Goal: Information Seeking & Learning: Learn about a topic

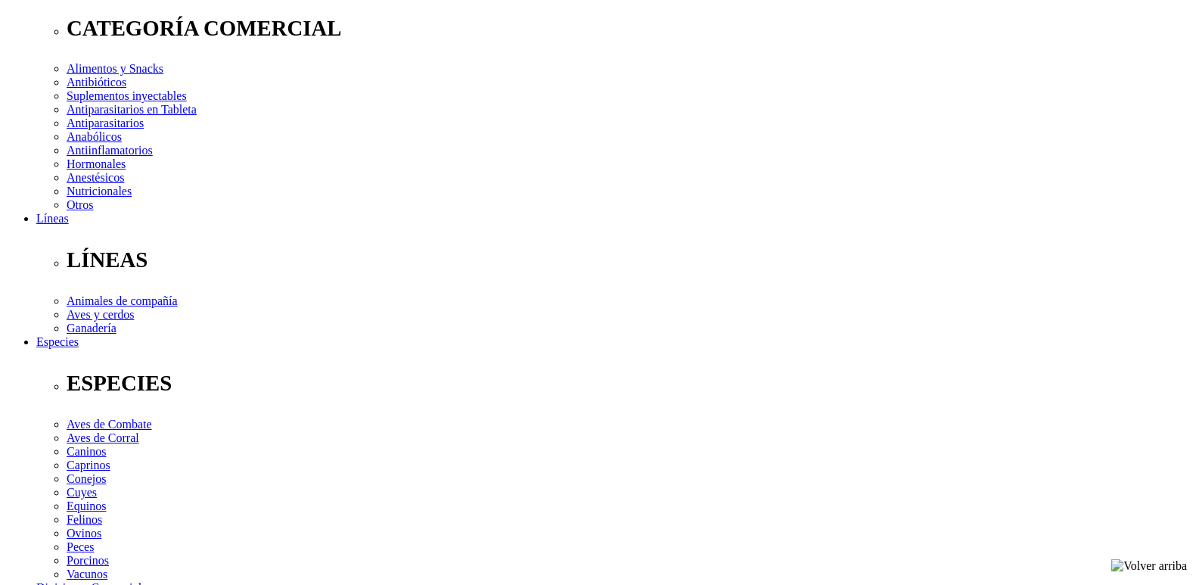
scroll to position [505, 0]
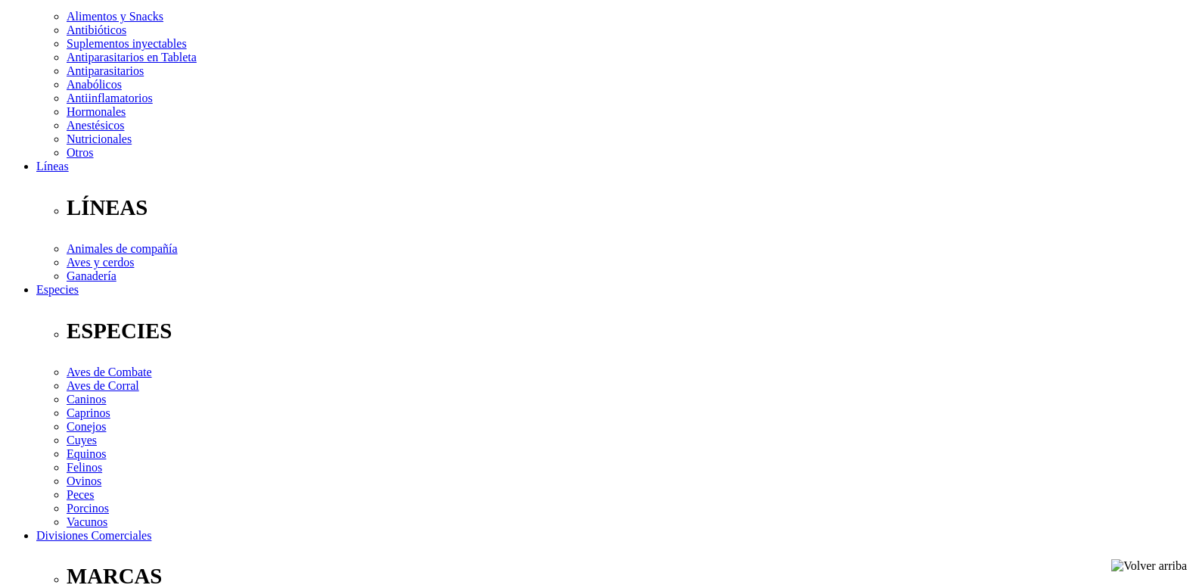
scroll to position [0, 0]
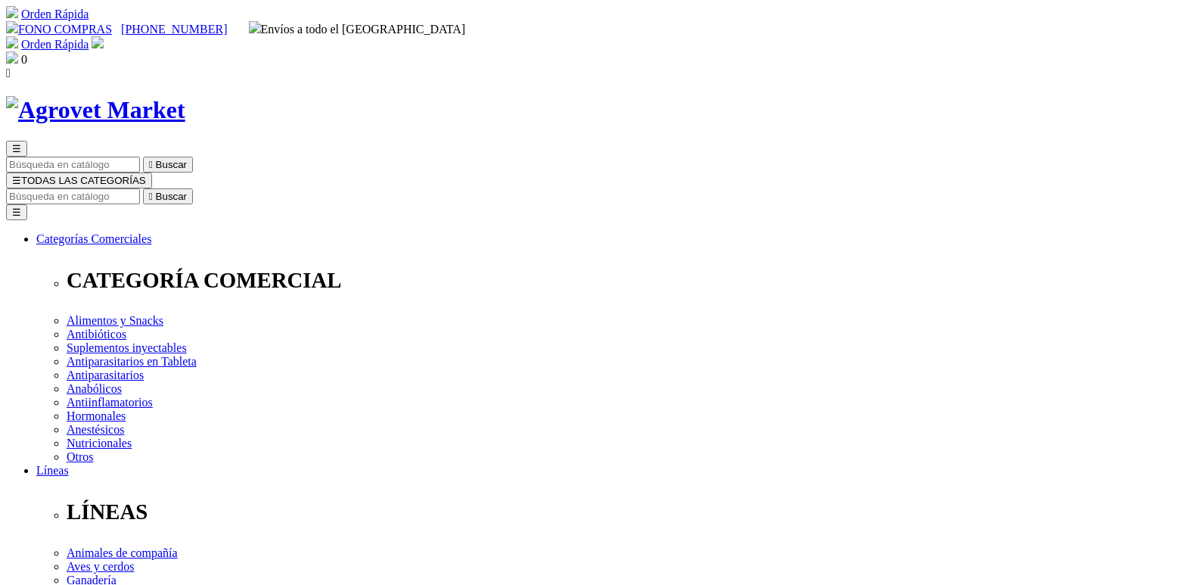
click at [227, 23] on link "[PHONE_NUMBER]" at bounding box center [174, 29] width 106 height 13
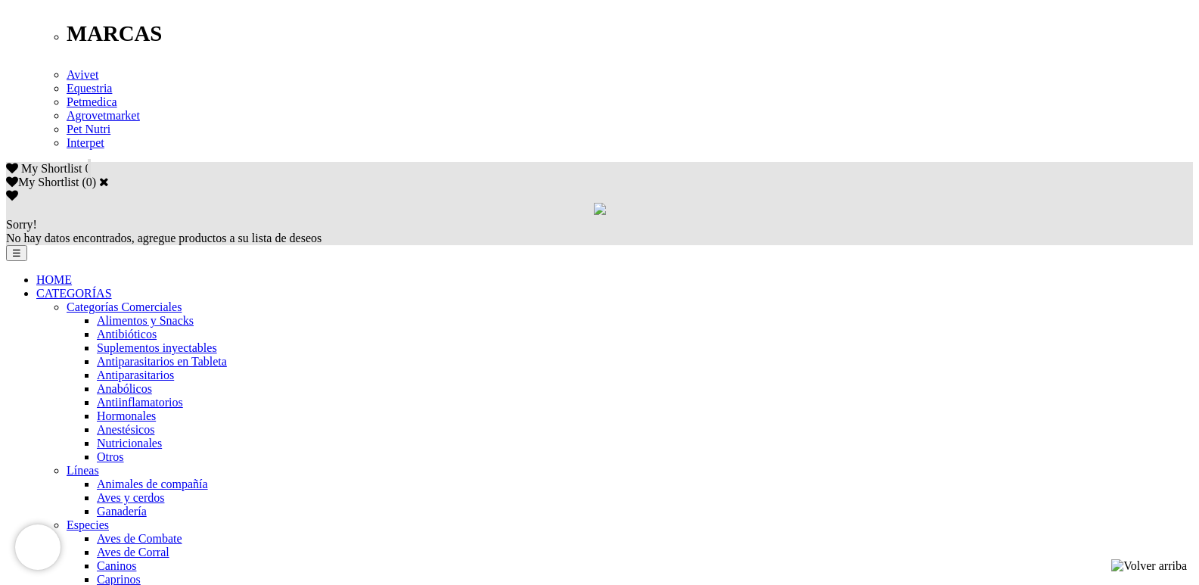
scroll to position [732, 0]
